Goal: Task Accomplishment & Management: Manage account settings

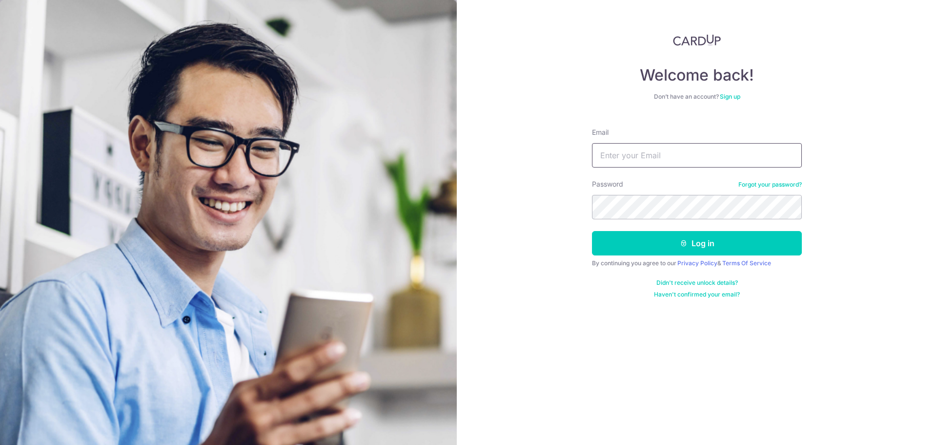
click at [650, 158] on input "Email" at bounding box center [697, 155] width 210 height 24
type input "[EMAIL_ADDRESS][DOMAIN_NAME]"
click at [592, 231] on button "Log in" at bounding box center [697, 243] width 210 height 24
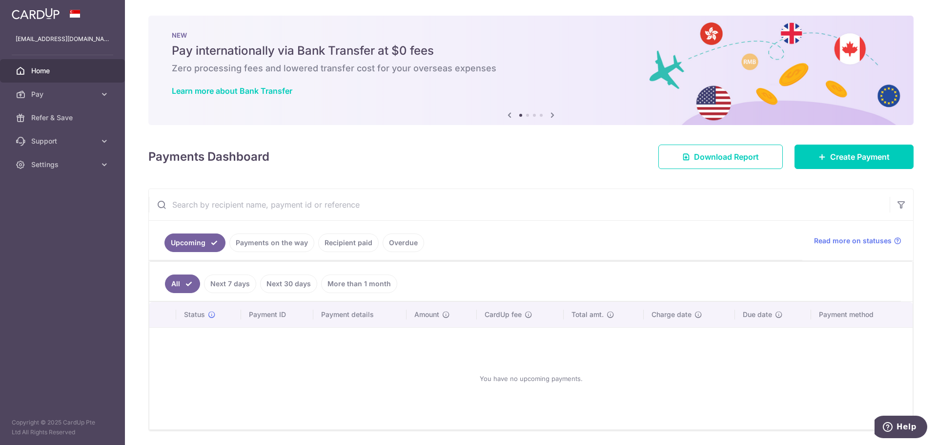
click at [351, 239] on link "Recipient paid" at bounding box center [348, 242] width 61 height 19
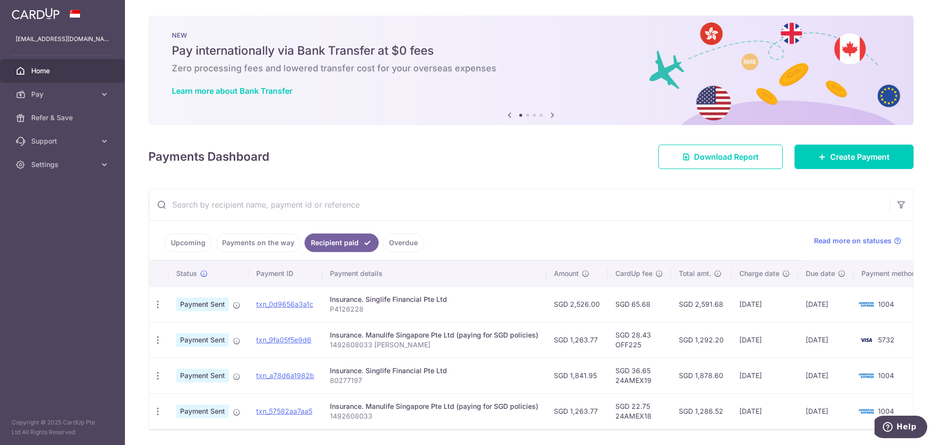
drag, startPoint x: 359, startPoint y: 330, endPoint x: 529, endPoint y: 368, distance: 174.1
click at [529, 368] on tbody "PDF Receipt Payment Sent txn_0d9656a3a1c Insurance. Singlife Financial Pte Ltd …" at bounding box center [538, 357] width 779 height 142
click at [529, 368] on div "Insurance. Singlife Financial Pte Ltd" at bounding box center [434, 370] width 208 height 10
drag, startPoint x: 896, startPoint y: 377, endPoint x: 551, endPoint y: 376, distance: 344.5
click at [551, 376] on tr "PDF Receipt Payment Sent txn_a78d6a1982b Insurance. Singlife Financial Pte Ltd …" at bounding box center [538, 375] width 779 height 36
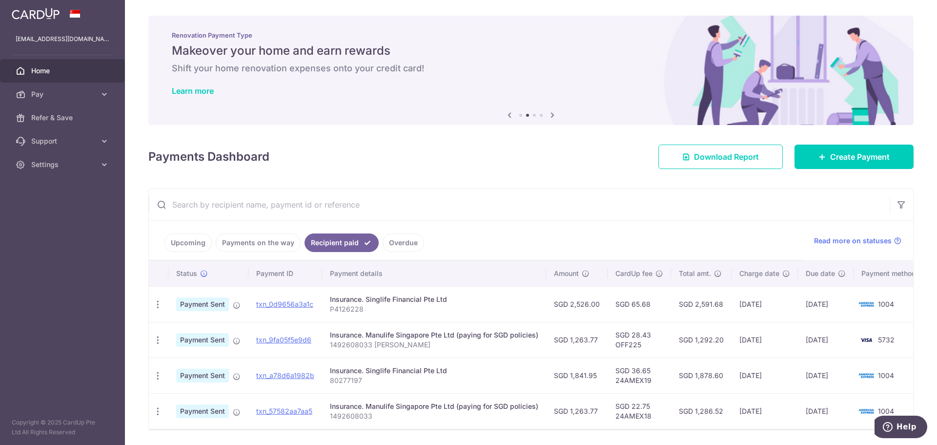
click at [412, 201] on input "text" at bounding box center [519, 204] width 741 height 31
click at [830, 152] on span "Create Payment" at bounding box center [860, 157] width 60 height 12
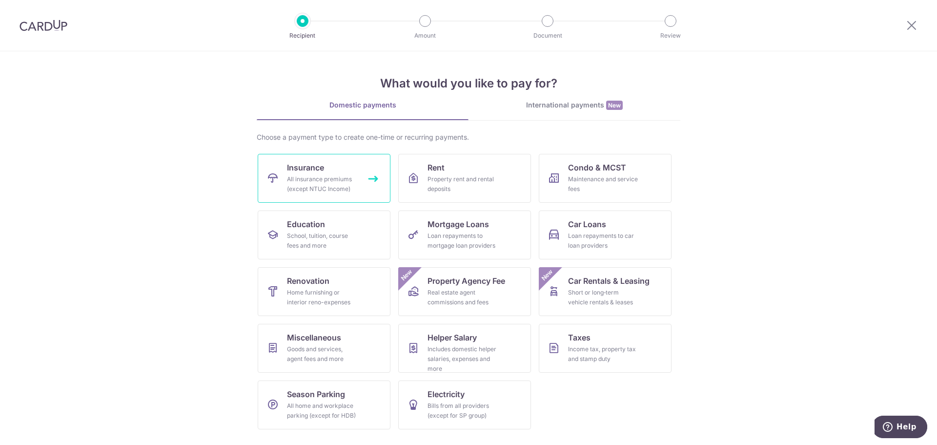
click at [352, 195] on link "Insurance All insurance premiums (except NTUC Income)" at bounding box center [324, 178] width 133 height 49
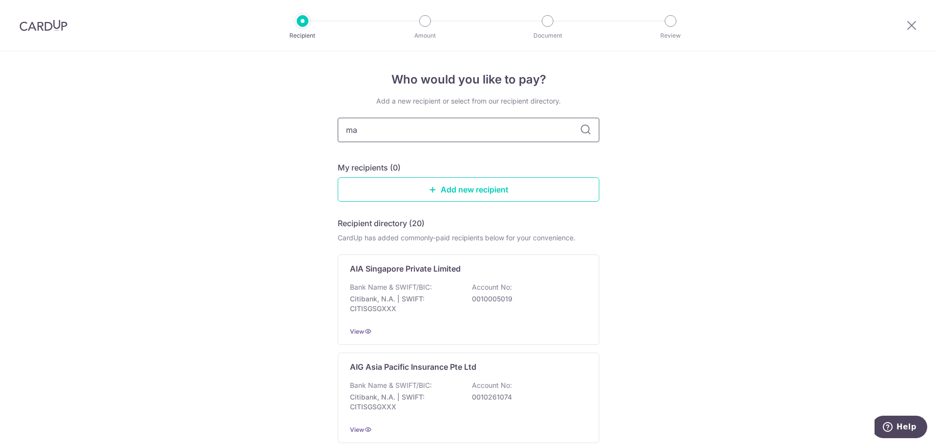
type input "m"
type input "n"
type input "singlife"
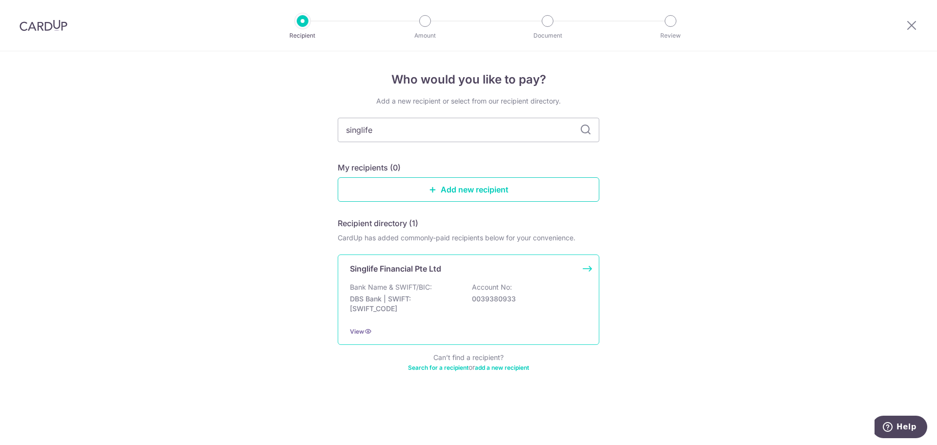
click at [396, 272] on p "Singlife Financial Pte Ltd" at bounding box center [395, 269] width 91 height 12
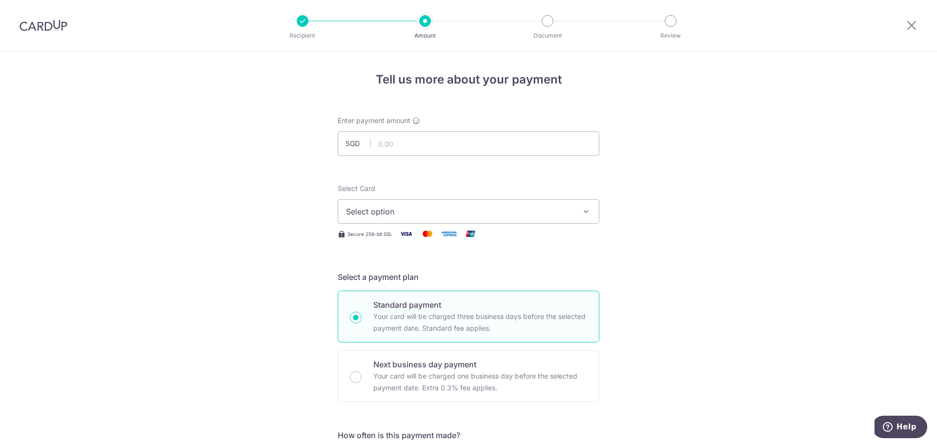
click at [380, 207] on span "Select option" at bounding box center [459, 211] width 227 height 12
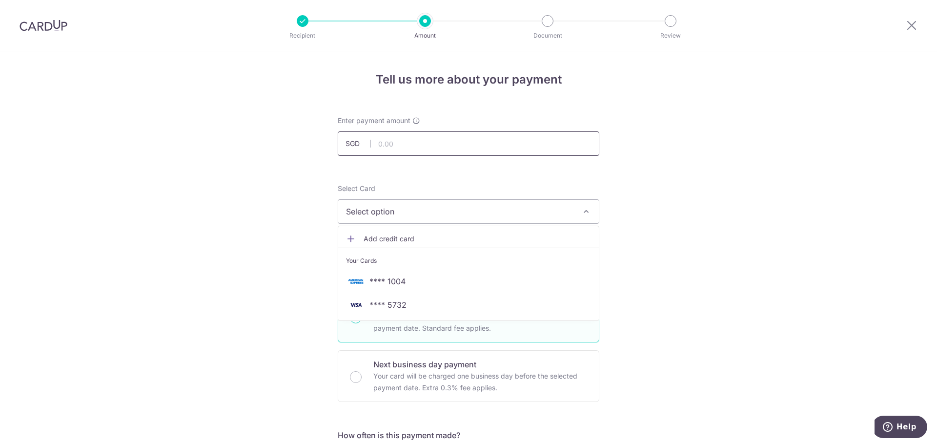
click at [405, 133] on input "text" at bounding box center [469, 143] width 262 height 24
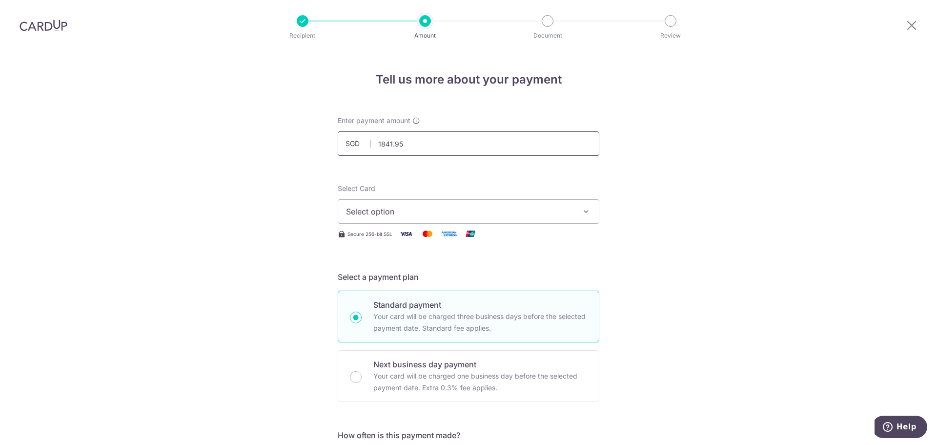
type input "1,841.95"
click at [544, 218] on button "Select option" at bounding box center [469, 211] width 262 height 24
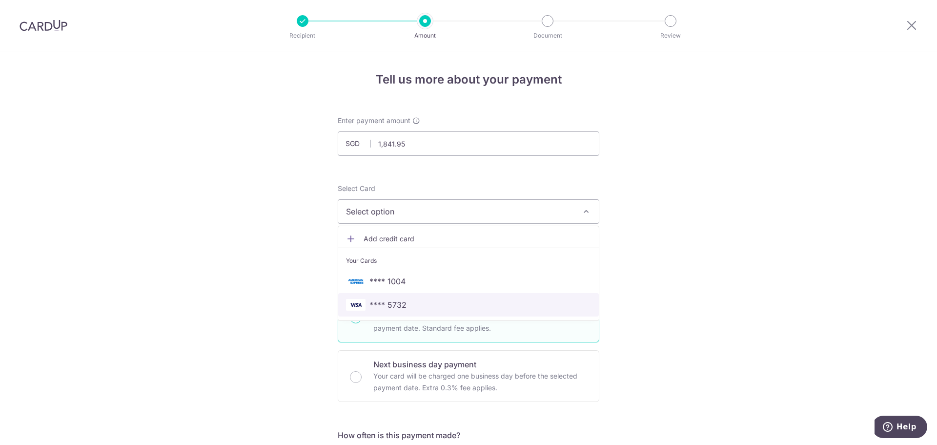
drag, startPoint x: 502, startPoint y: 304, endPoint x: 519, endPoint y: 307, distance: 17.4
click at [502, 304] on span "**** 5732" at bounding box center [468, 305] width 245 height 12
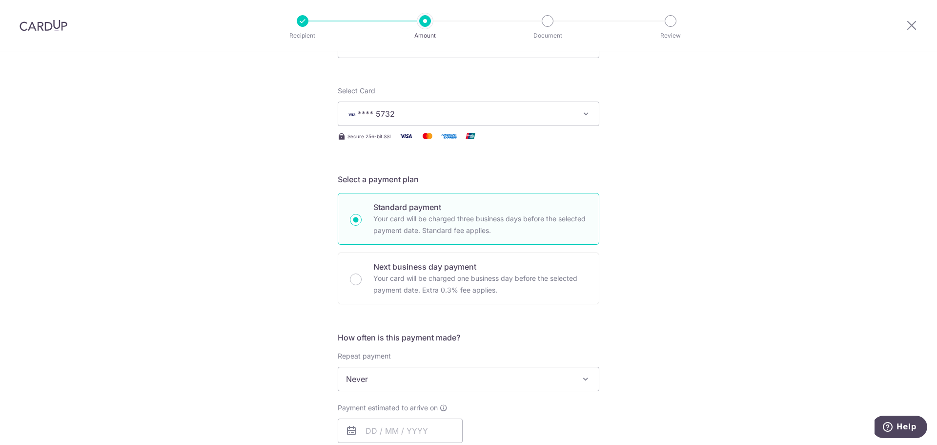
scroll to position [293, 0]
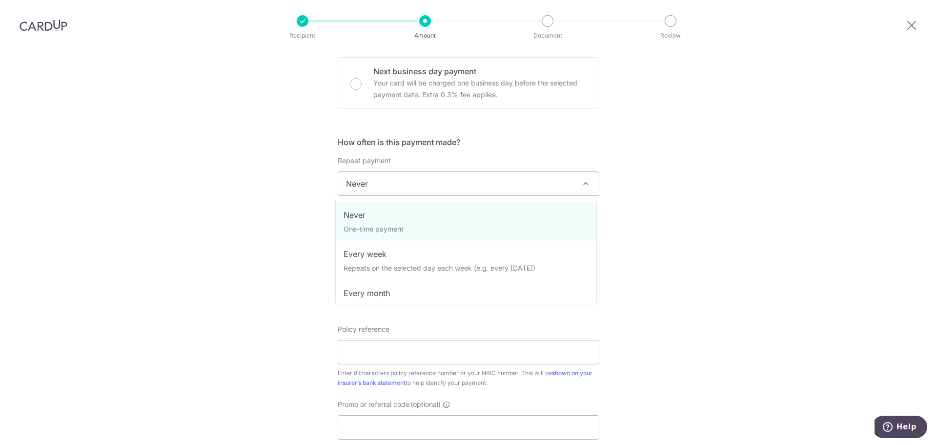
click at [400, 173] on span "Never" at bounding box center [468, 183] width 261 height 23
click at [273, 245] on div "Tell us more about your payment Enter payment amount SGD 1,841.95 1841.95 Selec…" at bounding box center [468, 199] width 937 height 883
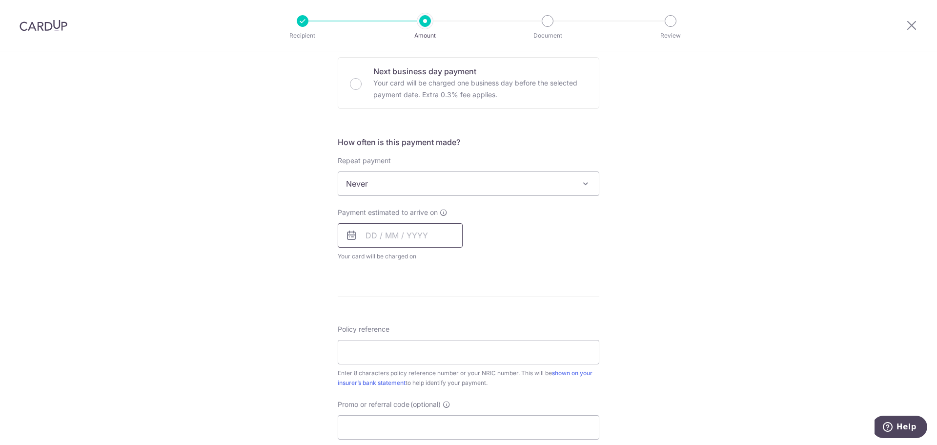
click at [387, 225] on input "text" at bounding box center [400, 235] width 125 height 24
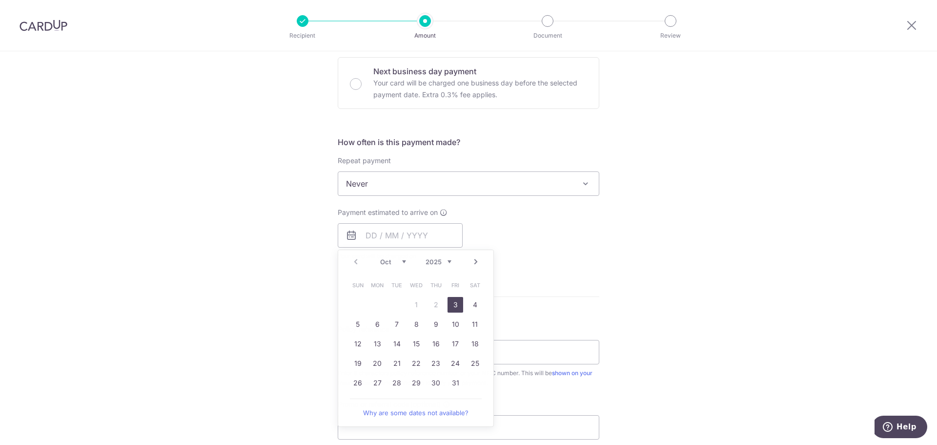
click at [742, 274] on div "Tell us more about your payment Enter payment amount SGD 1,841.95 1841.95 Selec…" at bounding box center [468, 199] width 937 height 883
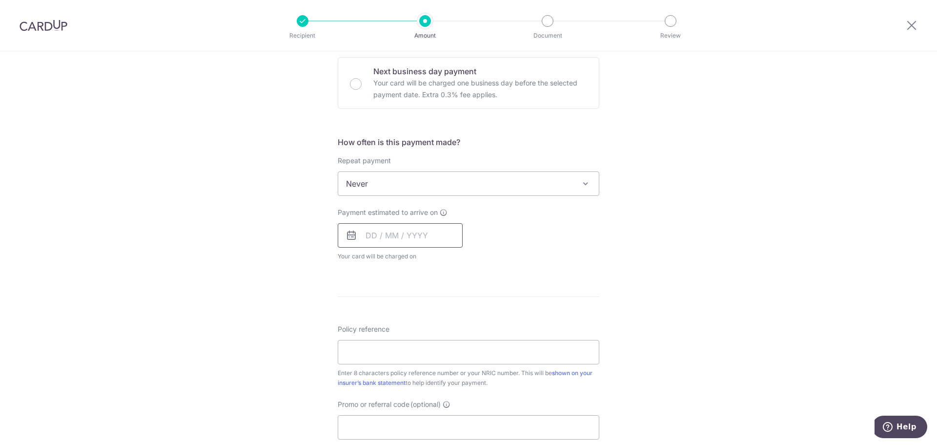
click at [422, 236] on input "text" at bounding box center [400, 235] width 125 height 24
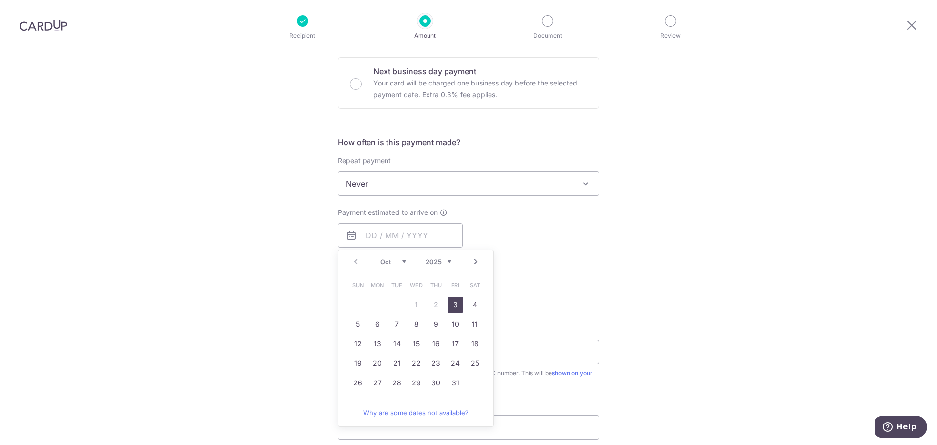
click at [449, 301] on link "3" at bounding box center [455, 305] width 16 height 16
type input "[DATE]"
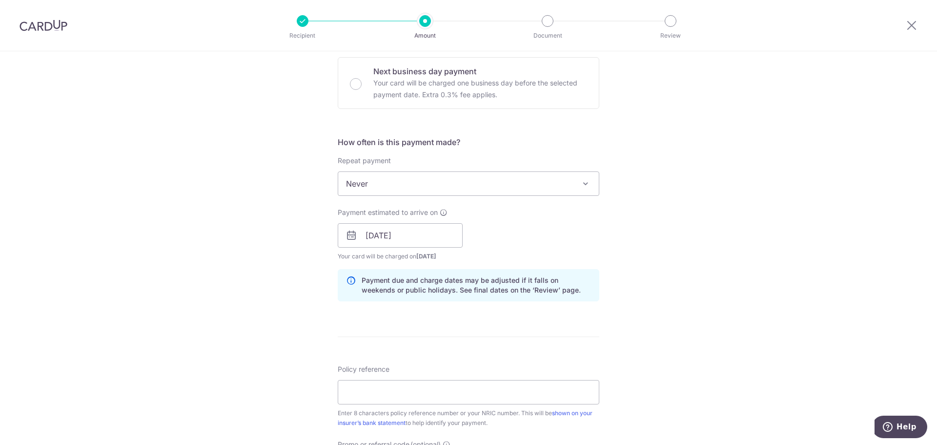
scroll to position [529, 0]
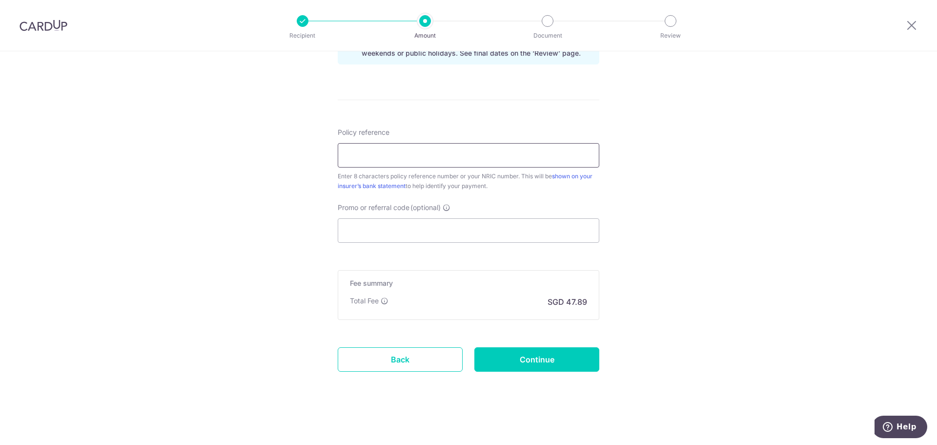
click at [352, 162] on input "Policy reference" at bounding box center [469, 155] width 262 height 24
type input "80277197"
click at [404, 234] on input "Promo or referral code (optional)" at bounding box center [469, 230] width 262 height 24
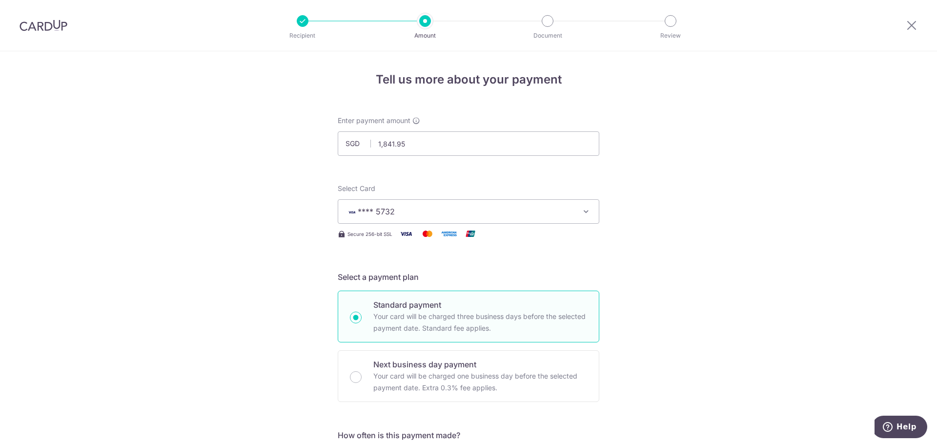
scroll to position [390, 0]
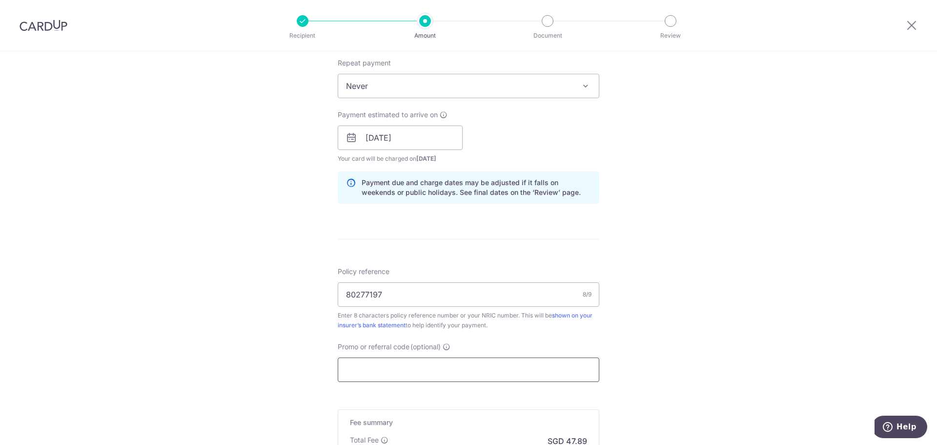
click at [385, 368] on input "Promo or referral code (optional)" at bounding box center [469, 369] width 262 height 24
paste input "OFF225"
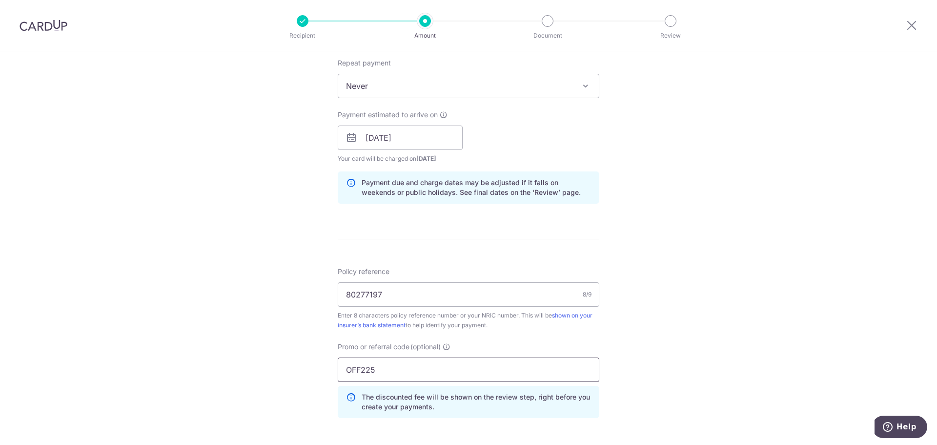
scroll to position [573, 0]
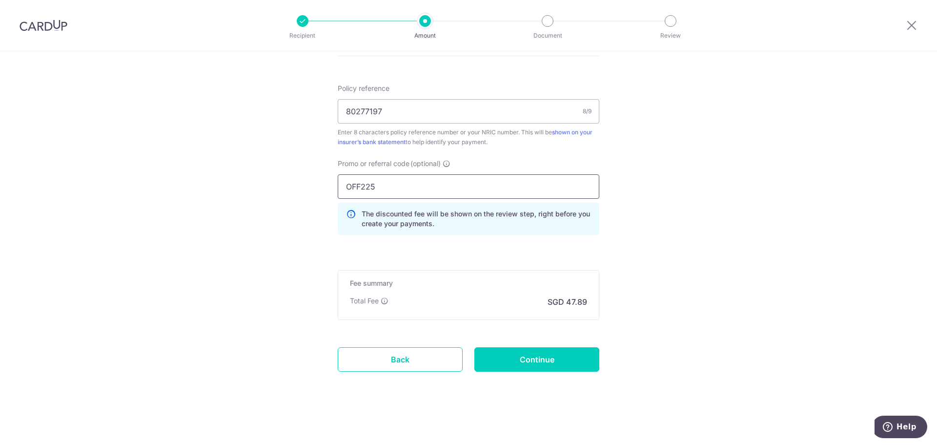
type input "OFF225"
click at [564, 354] on input "Continue" at bounding box center [536, 359] width 125 height 24
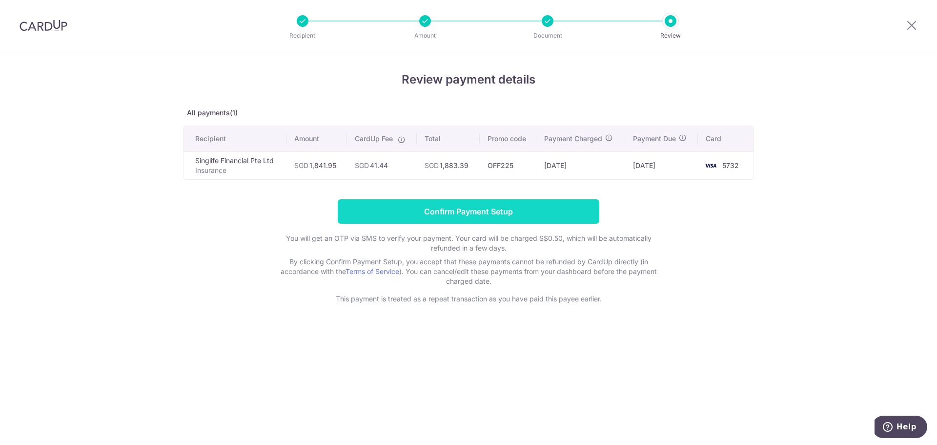
click at [458, 221] on input "Confirm Payment Setup" at bounding box center [469, 211] width 262 height 24
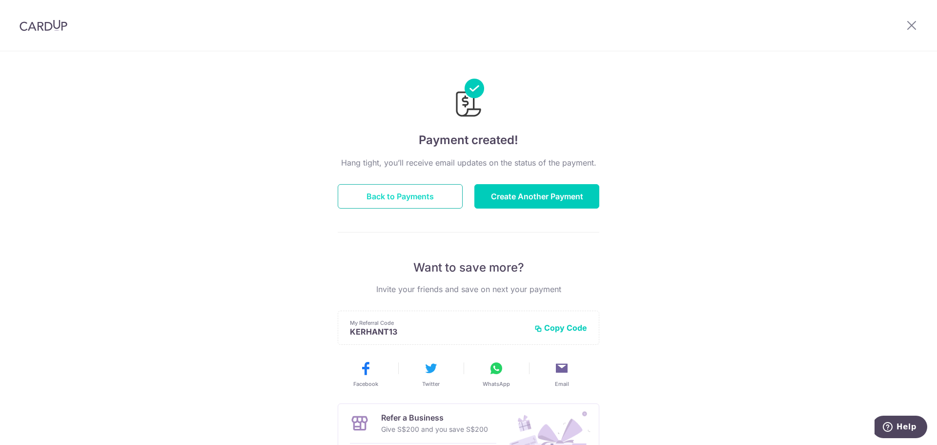
click at [391, 189] on button "Back to Payments" at bounding box center [400, 196] width 125 height 24
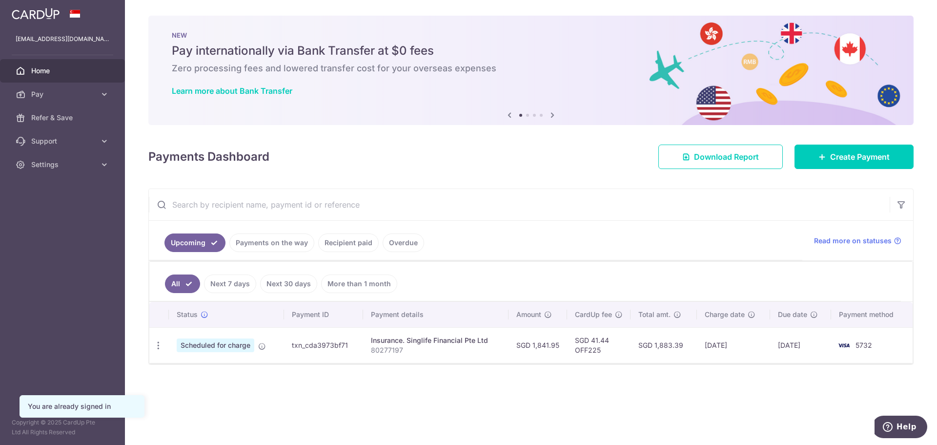
click at [267, 344] on td "Scheduled for charge Payment is approved and scheduled to be charged on the cha…" at bounding box center [226, 345] width 115 height 36
click at [227, 346] on span "Scheduled for charge" at bounding box center [216, 345] width 78 height 14
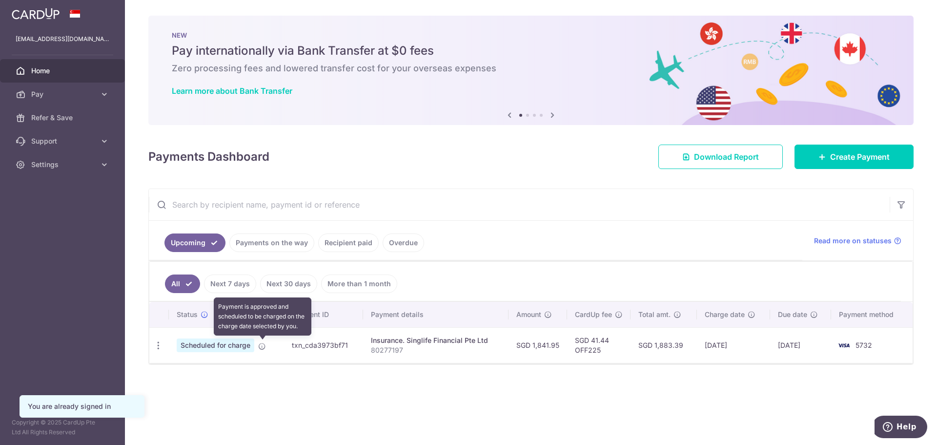
click at [262, 349] on icon at bounding box center [262, 346] width 8 height 8
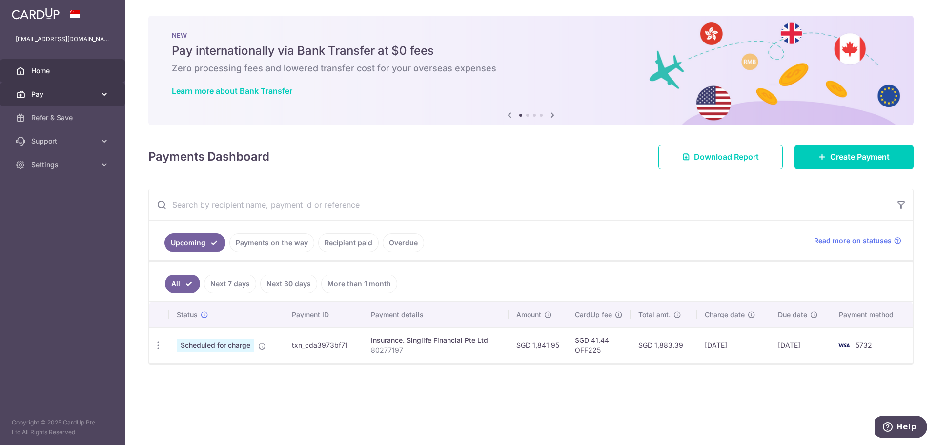
click at [75, 98] on span "Pay" at bounding box center [63, 94] width 64 height 10
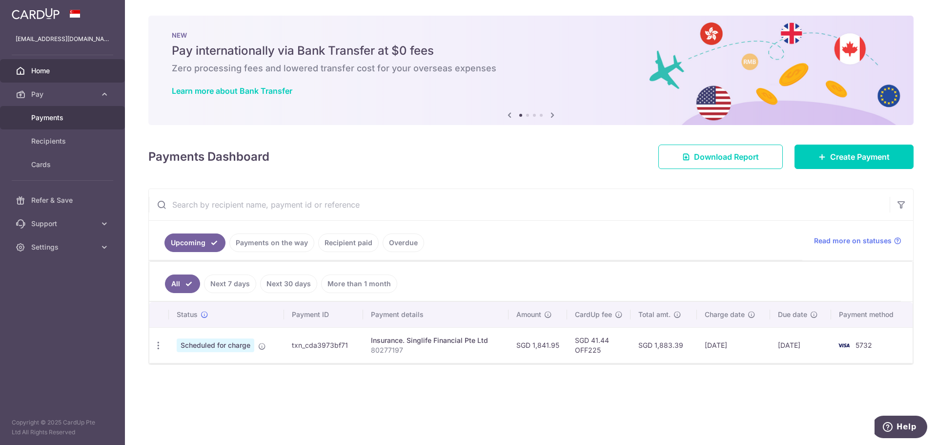
click at [59, 116] on span "Payments" at bounding box center [63, 118] width 64 height 10
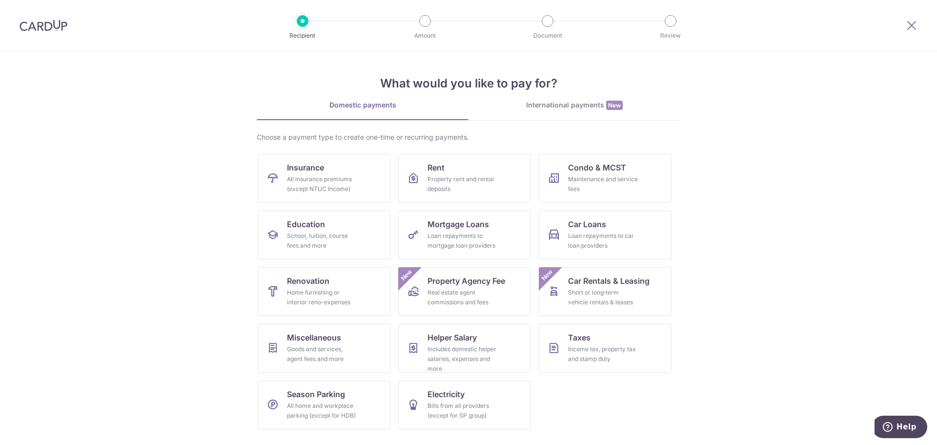
click at [39, 26] on img at bounding box center [44, 26] width 48 height 12
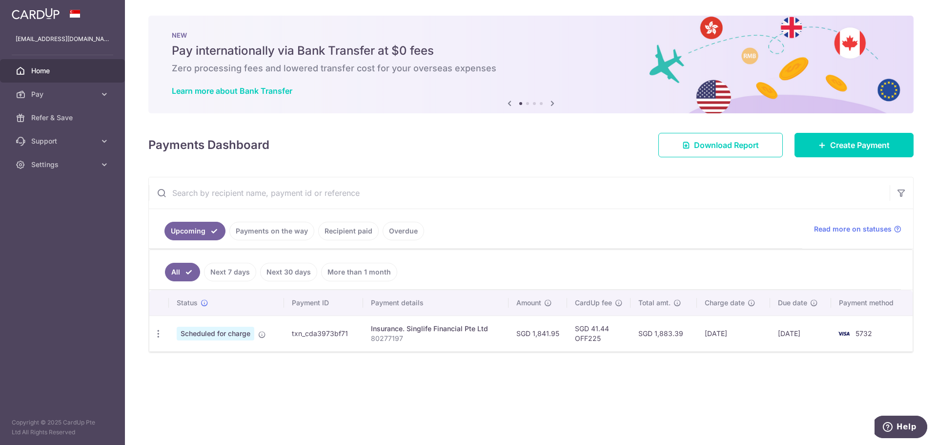
click at [398, 232] on link "Overdue" at bounding box center [403, 231] width 41 height 19
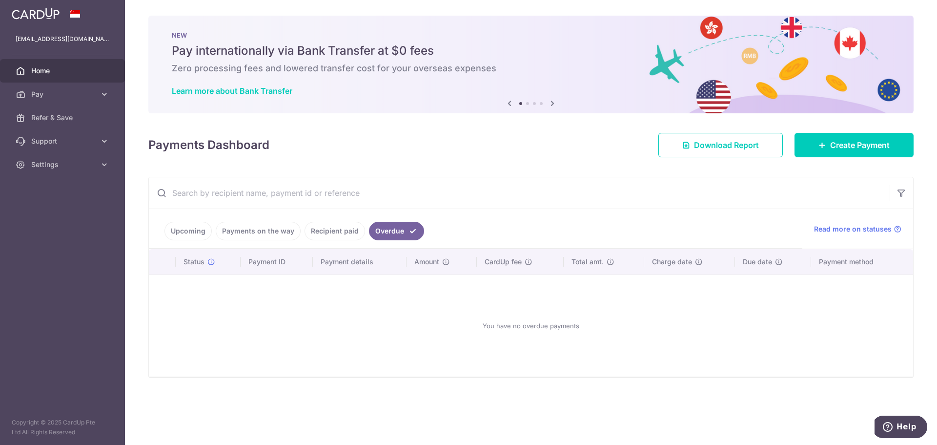
click at [173, 237] on link "Upcoming" at bounding box center [187, 231] width 47 height 19
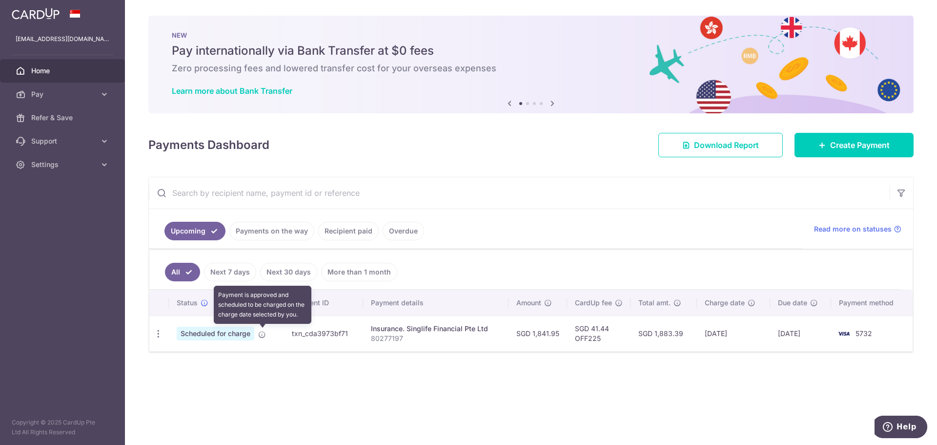
click at [258, 334] on icon at bounding box center [262, 334] width 8 height 8
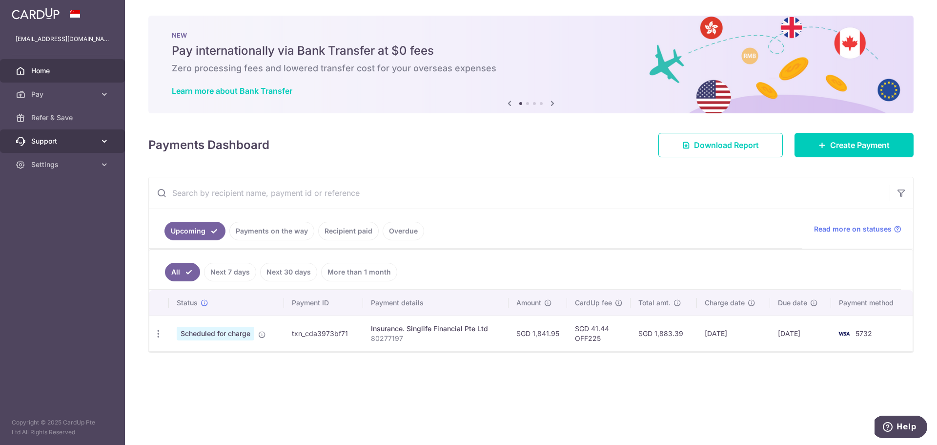
click at [103, 136] on icon at bounding box center [105, 141] width 10 height 10
click at [96, 223] on link "Settings" at bounding box center [62, 223] width 125 height 23
click at [280, 226] on link "Payments on the way" at bounding box center [271, 231] width 85 height 19
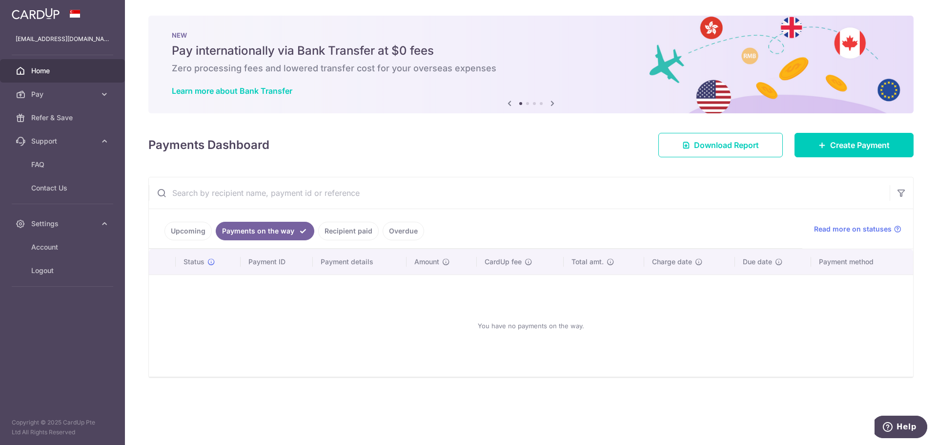
click at [309, 227] on link "Payments on the way" at bounding box center [265, 231] width 99 height 19
click at [349, 227] on link "Recipient paid" at bounding box center [348, 231] width 61 height 19
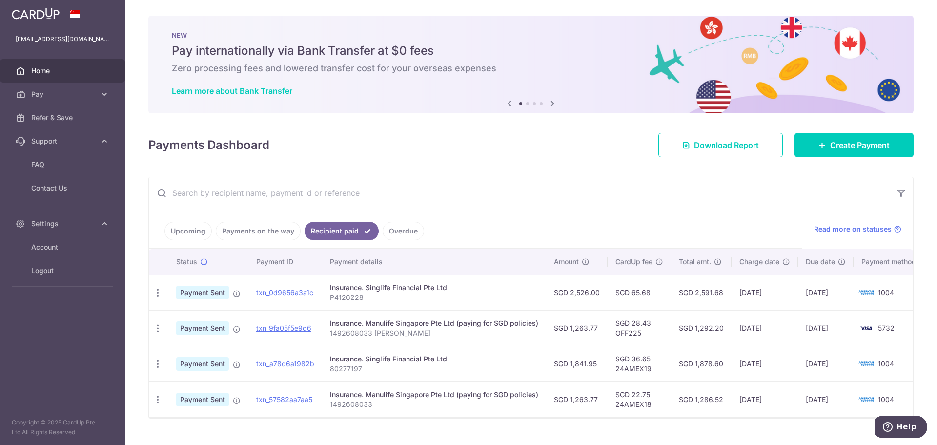
click at [183, 234] on link "Upcoming" at bounding box center [187, 231] width 47 height 19
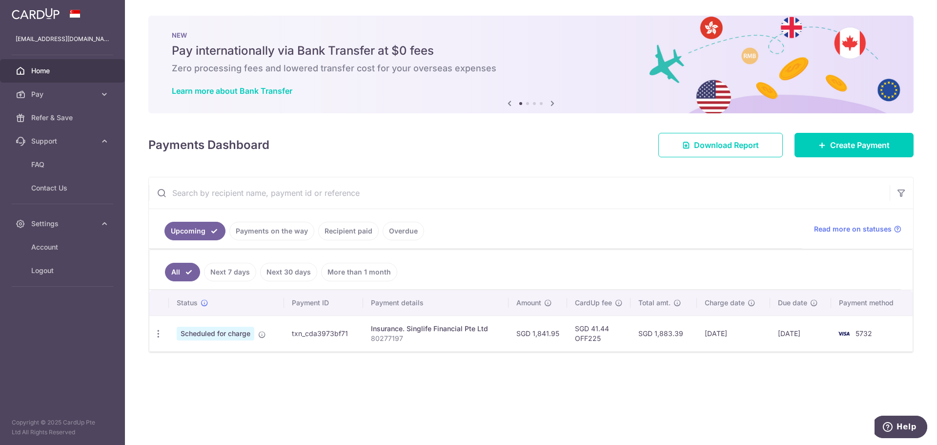
click at [301, 326] on td "txn_cda3973bf71" at bounding box center [323, 333] width 79 height 36
click at [302, 326] on td "txn_cda3973bf71" at bounding box center [323, 333] width 79 height 36
click at [905, 420] on button "Help" at bounding box center [899, 426] width 55 height 22
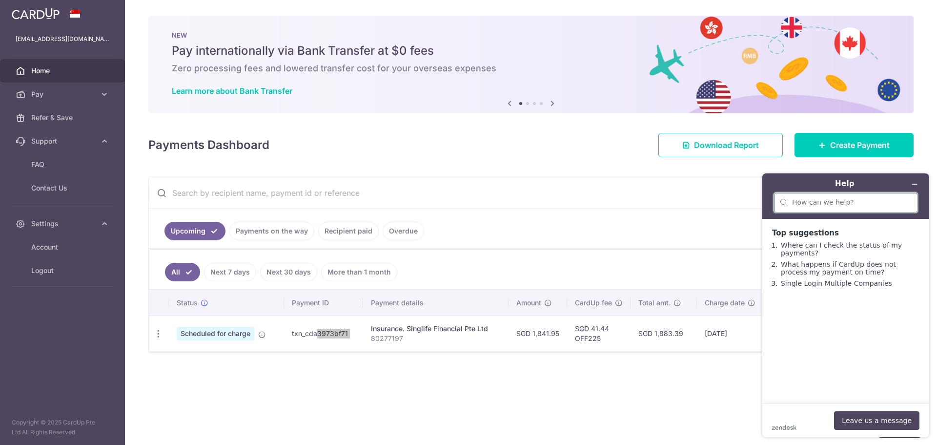
click at [807, 202] on input "search" at bounding box center [851, 202] width 119 height 9
type input "cancel a payment"
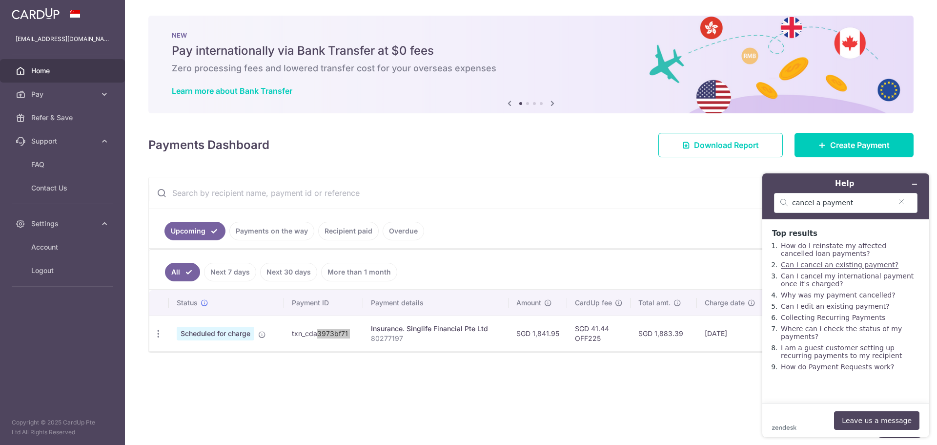
click at [800, 268] on link "Can I cancel an existing payment?" at bounding box center [840, 265] width 118 height 8
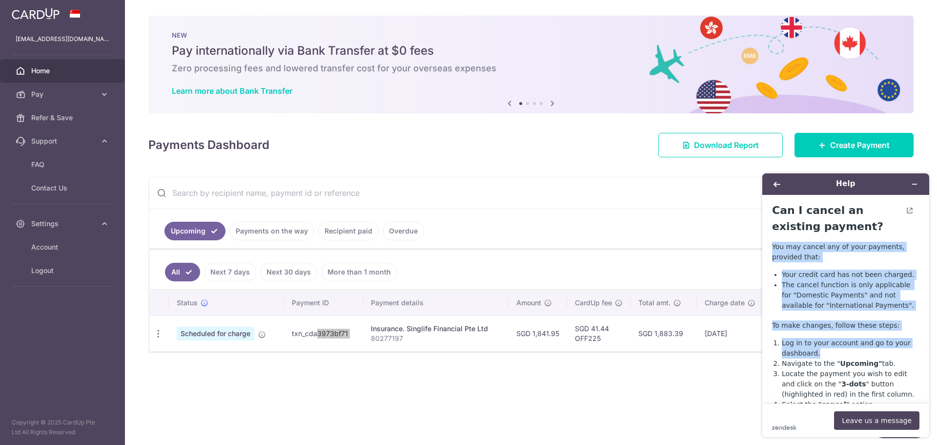
drag, startPoint x: 771, startPoint y: 246, endPoint x: 830, endPoint y: 355, distance: 124.0
click at [830, 355] on main "Can I cancel an existing payment? You may cancel any of your payments, provided…" at bounding box center [847, 299] width 160 height 208
click at [830, 355] on li "Log in to your account and go to your dashboard." at bounding box center [851, 348] width 138 height 20
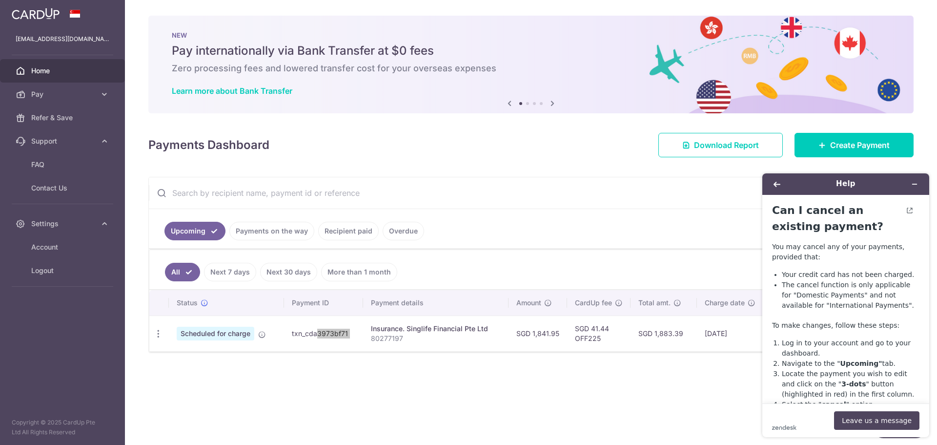
scroll to position [98, 0]
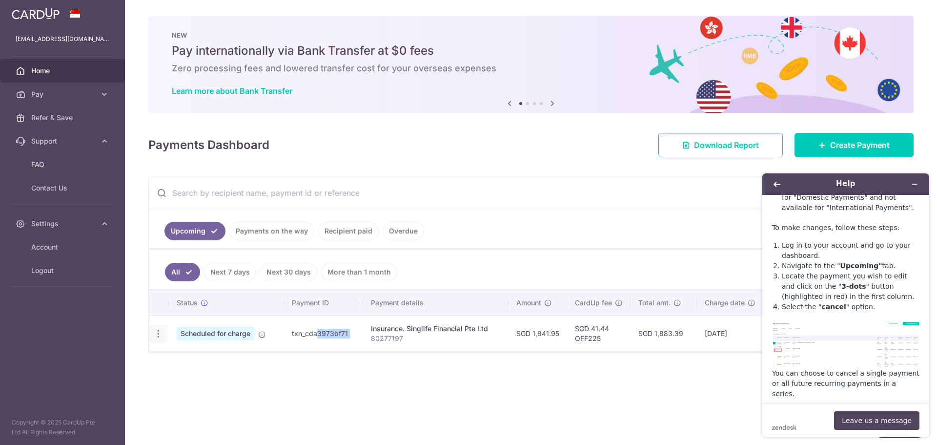
click at [162, 331] on icon "button" at bounding box center [158, 333] width 10 height 10
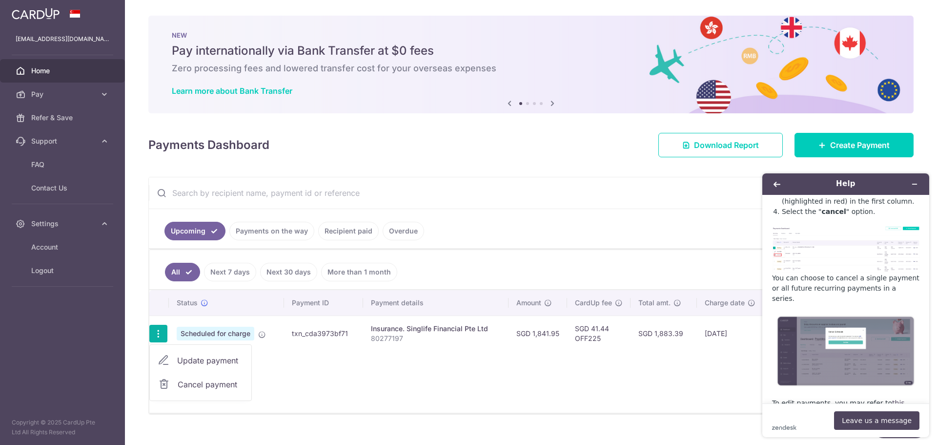
click at [404, 377] on div "Status Payment ID Payment details Amount CardUp fee Total amt. Charge date Due …" at bounding box center [530, 351] width 763 height 122
click at [916, 181] on icon "Minimize widget" at bounding box center [914, 184] width 7 height 7
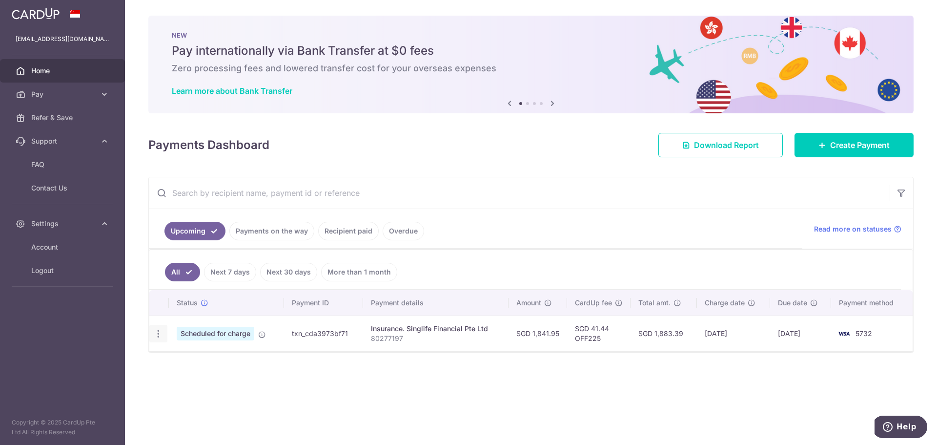
click at [157, 334] on icon "button" at bounding box center [158, 333] width 10 height 10
click at [223, 376] on link "Cancel payment" at bounding box center [200, 384] width 101 height 24
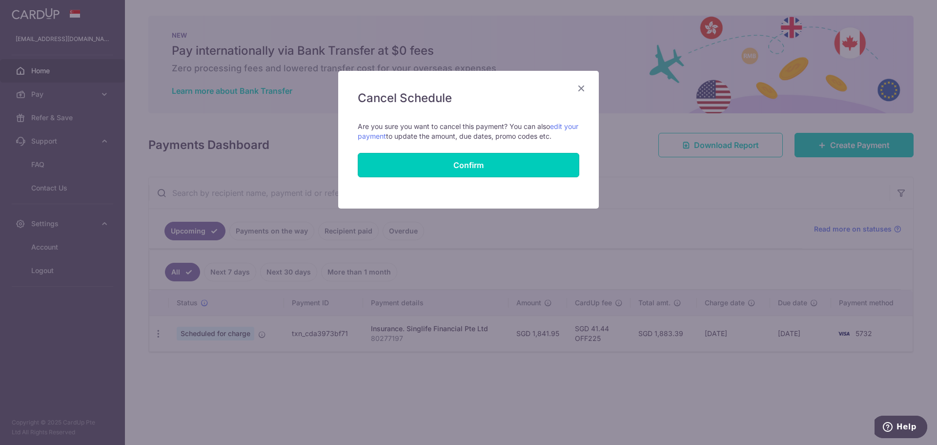
click at [424, 172] on button "Confirm" at bounding box center [469, 165] width 222 height 24
